Goal: Task Accomplishment & Management: Complete application form

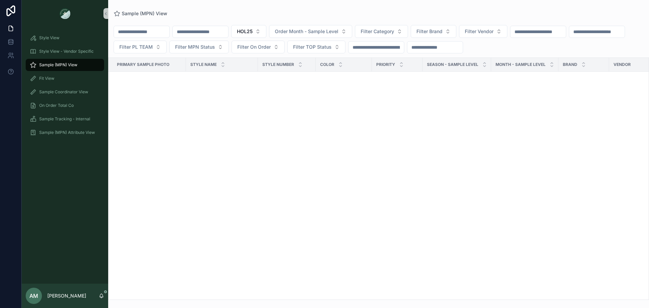
scroll to position [5378, 0]
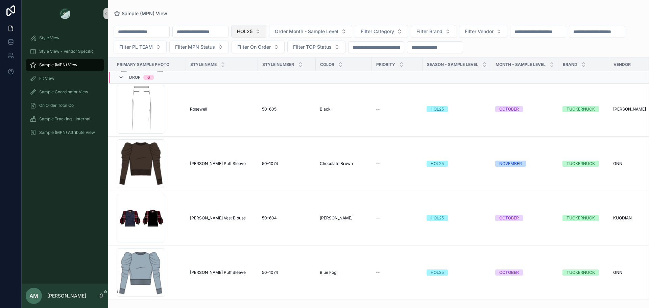
click at [252, 31] on span "HOL25" at bounding box center [245, 31] width 16 height 7
click at [281, 63] on div "None" at bounding box center [283, 58] width 81 height 11
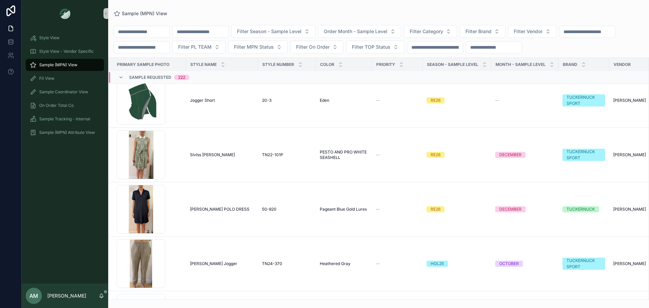
scroll to position [5432, 0]
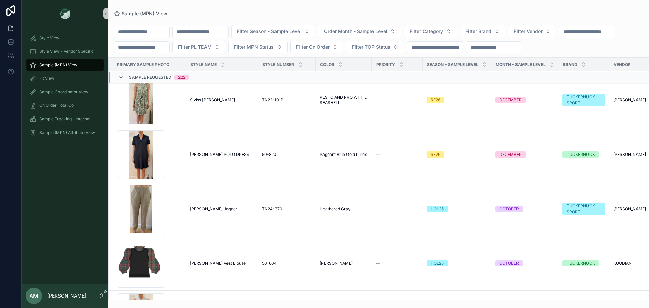
click at [221, 31] on input "scrollable content" at bounding box center [200, 31] width 55 height 9
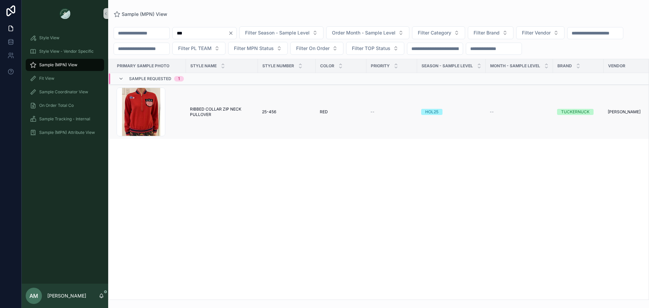
type input "***"
click at [210, 117] on span "RIBBED COLLAR ZIP NECK PULLOVER" at bounding box center [222, 111] width 64 height 11
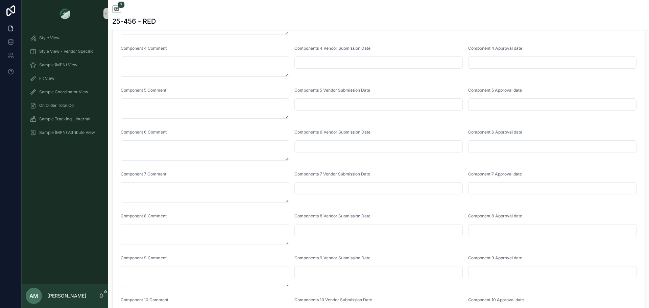
scroll to position [2082, 0]
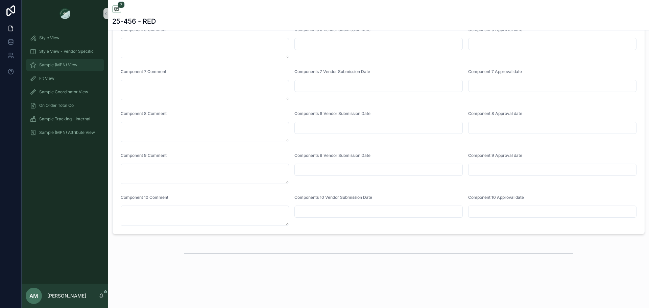
drag, startPoint x: 86, startPoint y: 62, endPoint x: 43, endPoint y: 67, distance: 43.5
click at [86, 62] on div "Sample (MPN) View" at bounding box center [65, 64] width 70 height 11
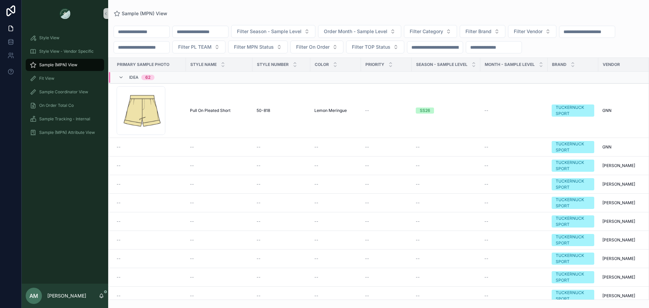
click at [214, 32] on input "scrollable content" at bounding box center [200, 31] width 55 height 9
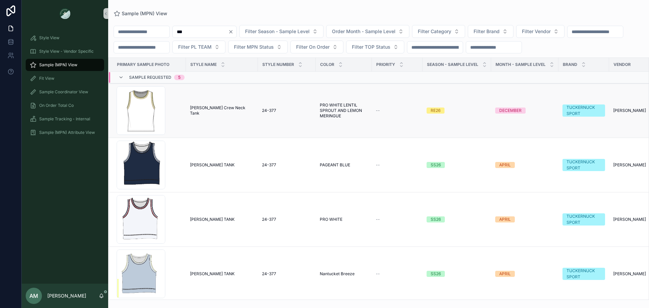
type input "***"
click at [222, 116] on span "[PERSON_NAME] Crew Neck Tank" at bounding box center [222, 110] width 64 height 11
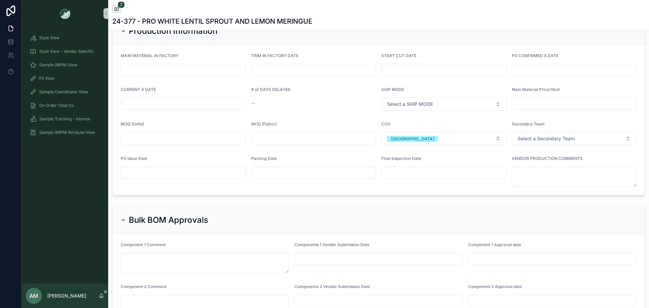
scroll to position [1642, 0]
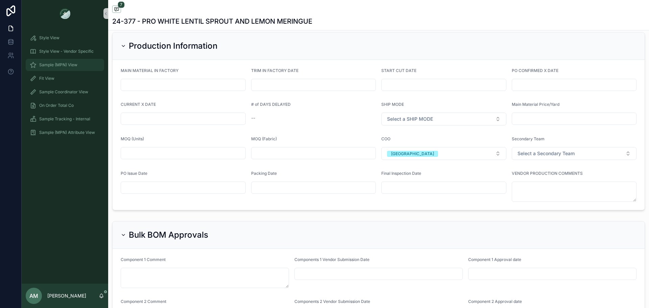
drag, startPoint x: 71, startPoint y: 64, endPoint x: 16, endPoint y: 102, distance: 67.8
click at [71, 64] on span "Sample (MPN) View" at bounding box center [58, 64] width 38 height 5
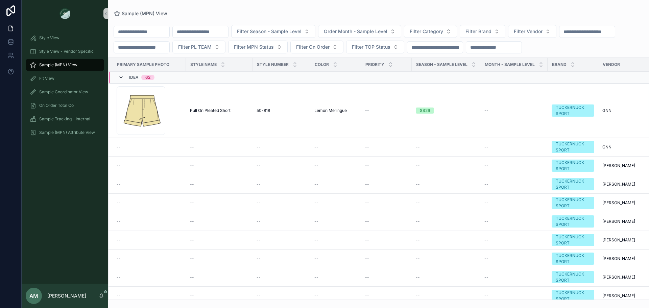
click at [123, 80] on icon "scrollable content" at bounding box center [120, 77] width 5 height 5
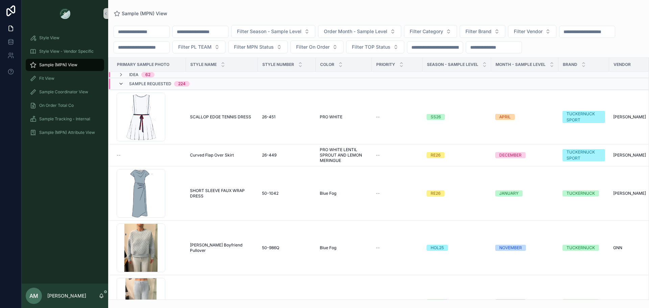
click at [120, 86] on icon "scrollable content" at bounding box center [120, 83] width 5 height 5
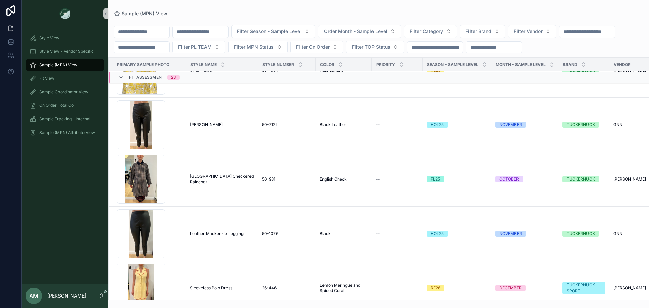
scroll to position [203, 0]
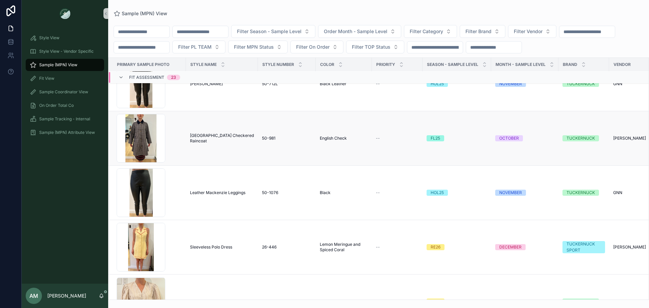
click at [212, 148] on td "[GEOGRAPHIC_DATA] Checkered Raincoat [GEOGRAPHIC_DATA] Checkered Raincoat" at bounding box center [222, 138] width 72 height 54
click at [214, 144] on span "[GEOGRAPHIC_DATA] Checkered Raincoat" at bounding box center [222, 138] width 64 height 11
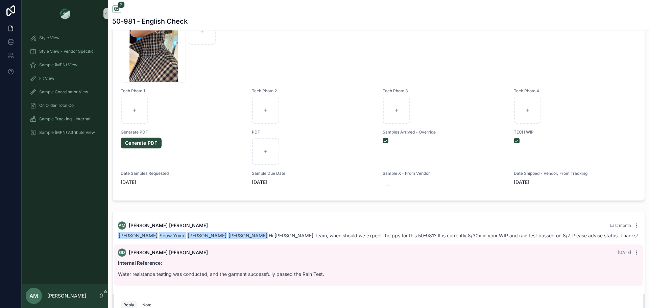
scroll to position [338, 0]
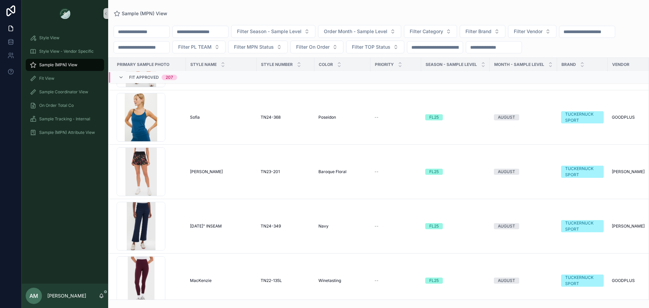
scroll to position [2277, 0]
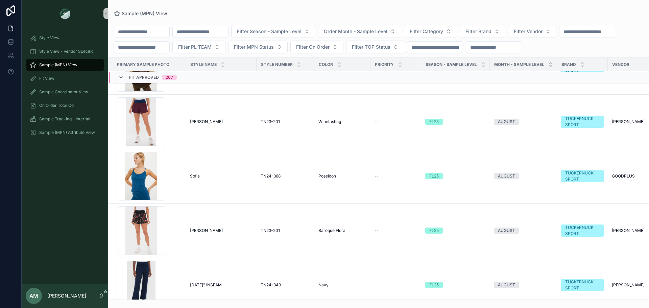
click at [138, 80] on span "Fit Approved" at bounding box center [144, 77] width 30 height 5
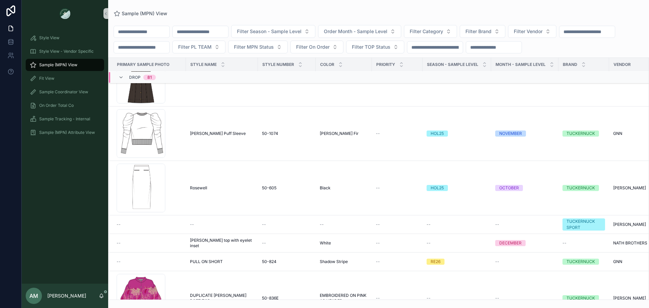
click at [138, 80] on span "Drop" at bounding box center [134, 77] width 11 height 5
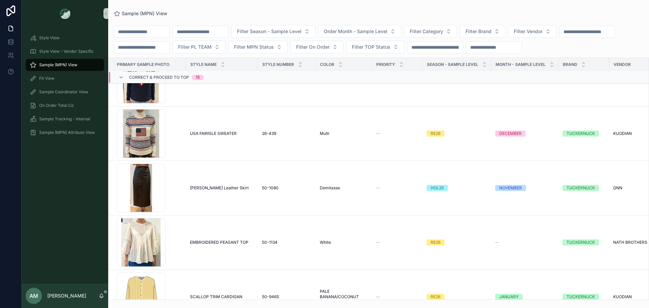
scroll to position [1105, 0]
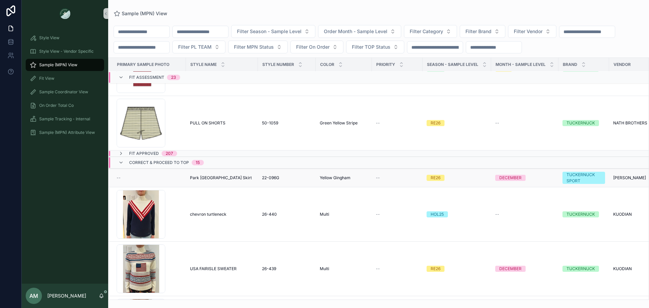
click at [200, 180] on span "Park [GEOGRAPHIC_DATA] Skirt" at bounding box center [221, 177] width 62 height 5
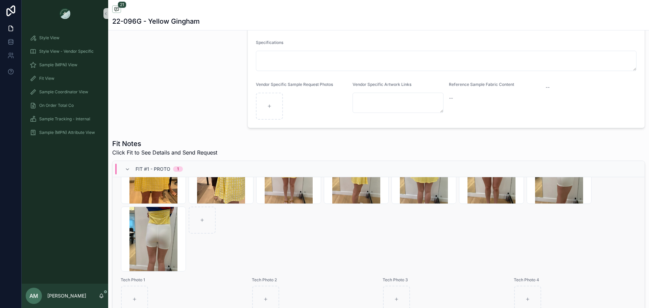
scroll to position [169, 0]
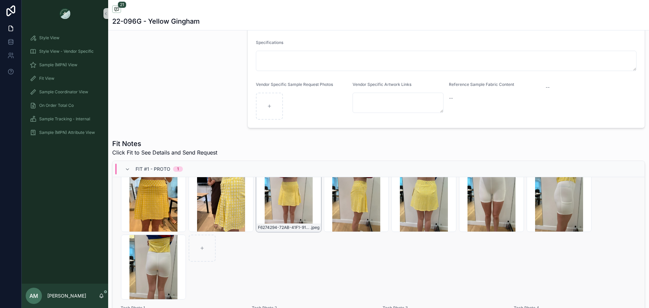
click at [283, 207] on div "F6274294-72AB-41F1-912D-AEF45F113630_4_5005_c .jpeg" at bounding box center [288, 199] width 65 height 65
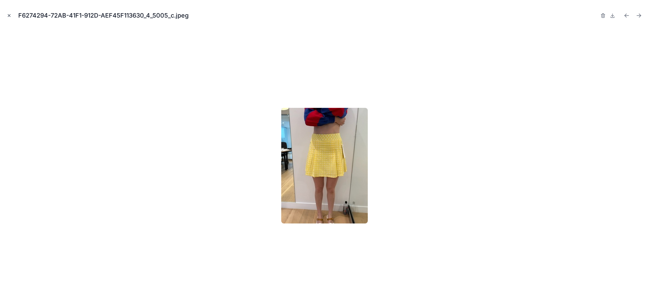
click at [9, 16] on icon "Close modal" at bounding box center [9, 16] width 2 height 2
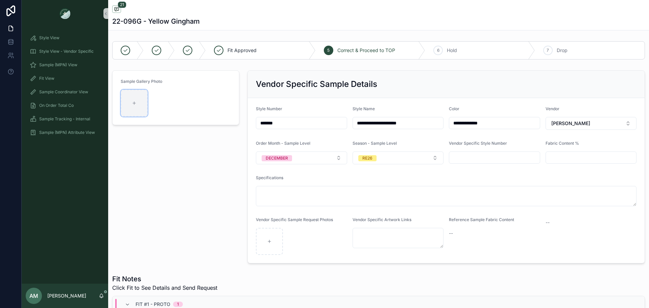
click at [137, 105] on div "scrollable content" at bounding box center [134, 103] width 27 height 27
type input "**********"
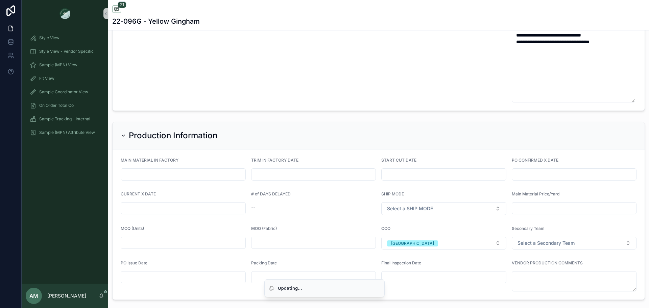
scroll to position [1723, 0]
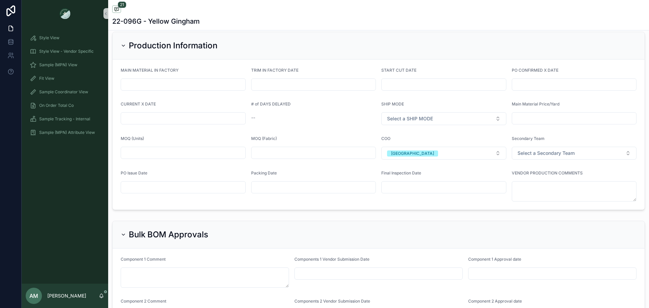
click at [522, 89] on input "scrollable content" at bounding box center [574, 84] width 124 height 9
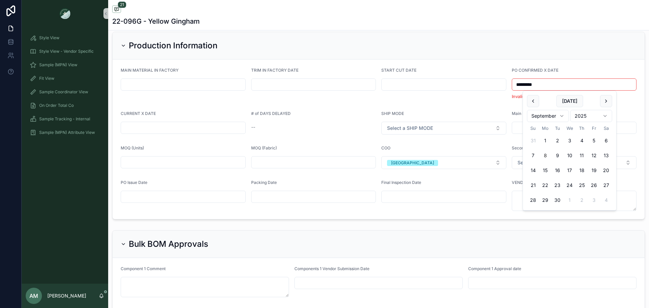
type input "*********"
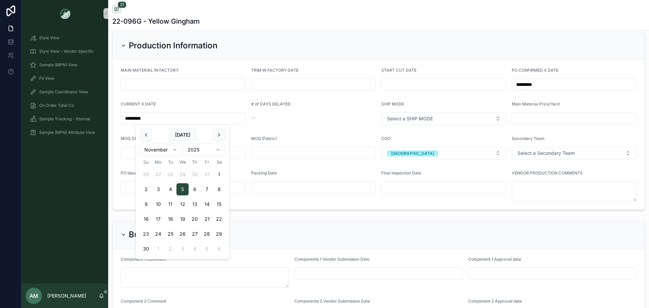
type input "*********"
click at [416, 134] on form "MAIN MATERIAL IN FACTORY TRIM IN FACTORY DATE START CUT DATE PO CONFIRMED X DAT…" at bounding box center [379, 134] width 532 height 150
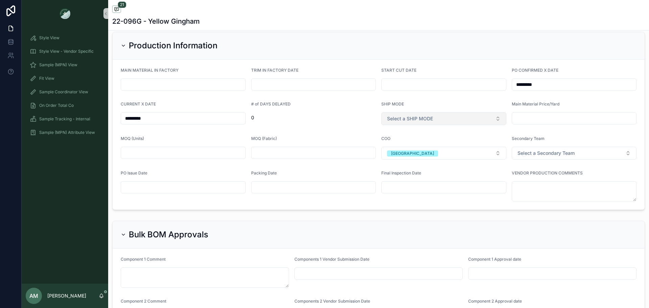
click at [396, 115] on span "Select a SHIP MODE" at bounding box center [410, 118] width 46 height 7
click at [397, 146] on span "AIR" at bounding box center [390, 146] width 15 height 6
click at [157, 184] on input "scrollable content" at bounding box center [183, 186] width 124 height 9
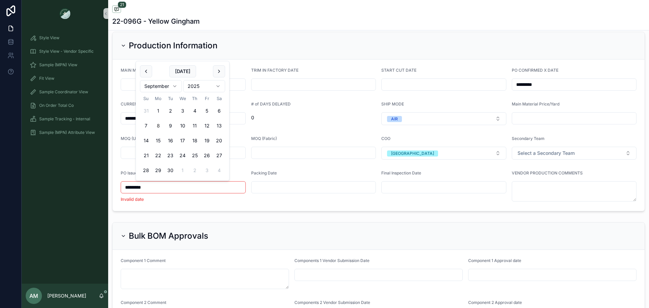
type input "*********"
click at [166, 203] on form "MAIN MATERIAL IN FACTORY TRIM IN FACTORY DATE START CUT DATE PO CONFIRMED X DAT…" at bounding box center [379, 134] width 532 height 150
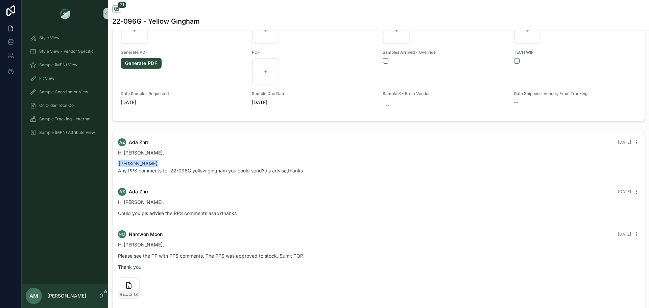
scroll to position [473, 0]
